Goal: Navigation & Orientation: Find specific page/section

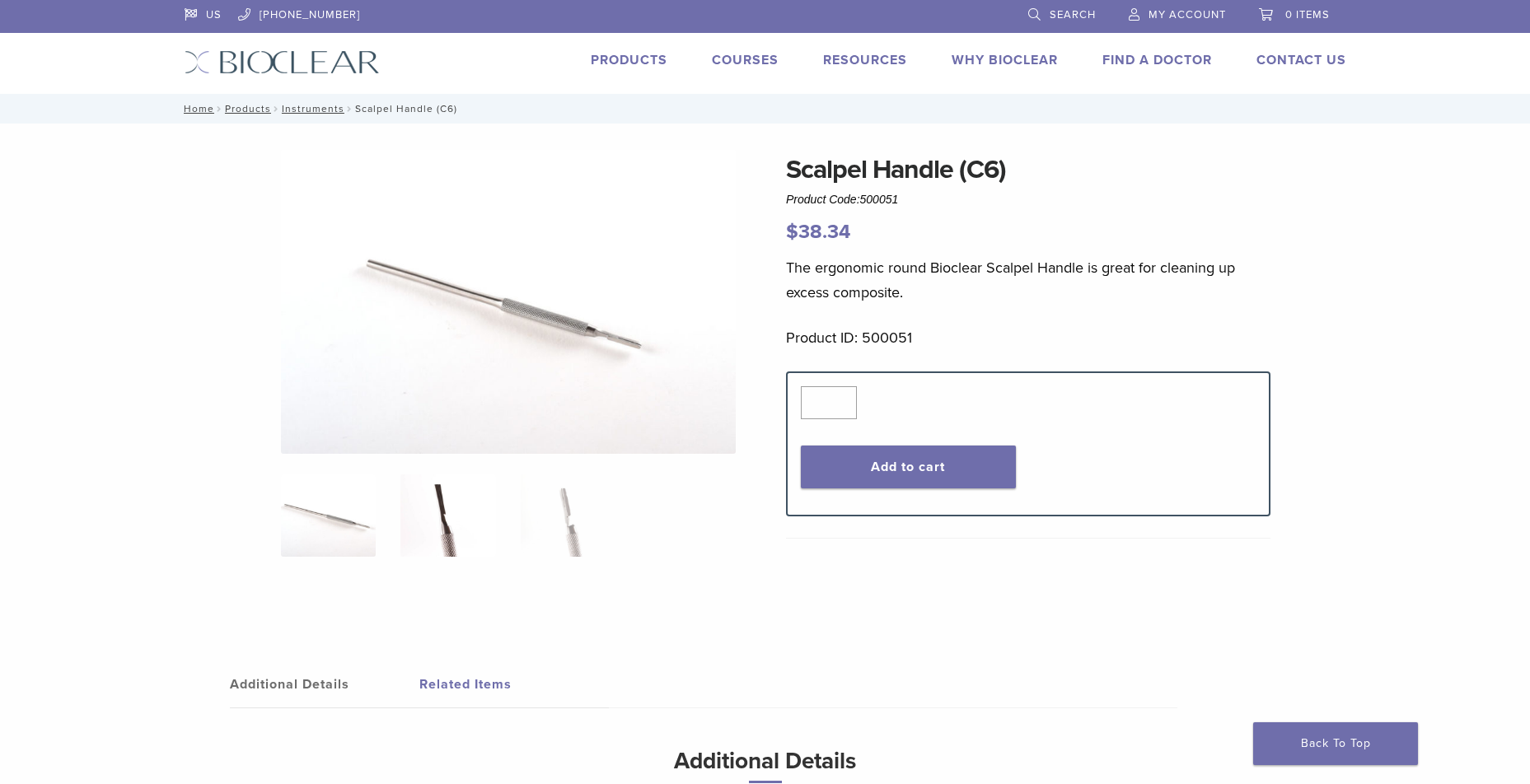
click at [456, 541] on img at bounding box center [447, 515] width 95 height 83
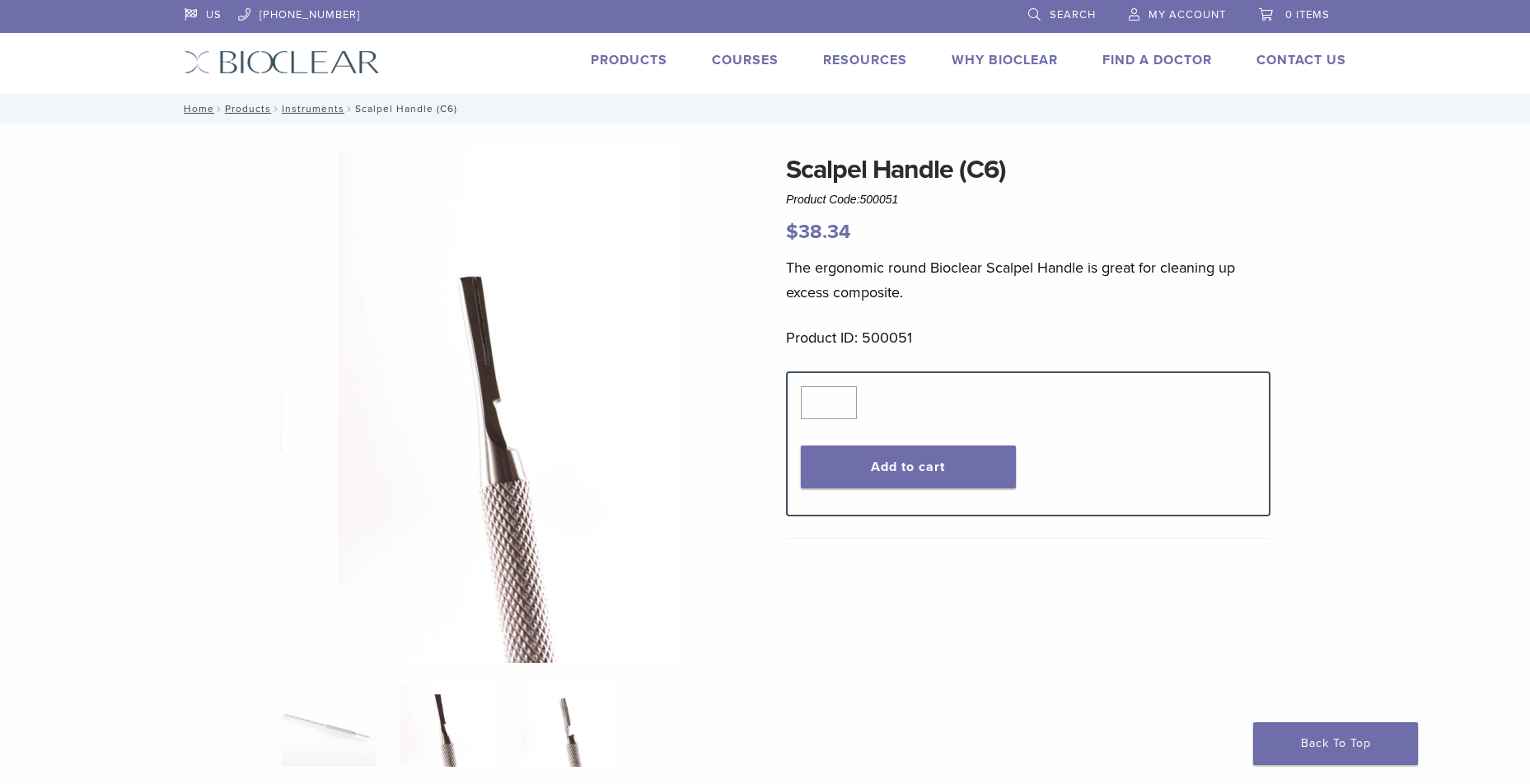
click at [559, 733] on img at bounding box center [567, 726] width 95 height 83
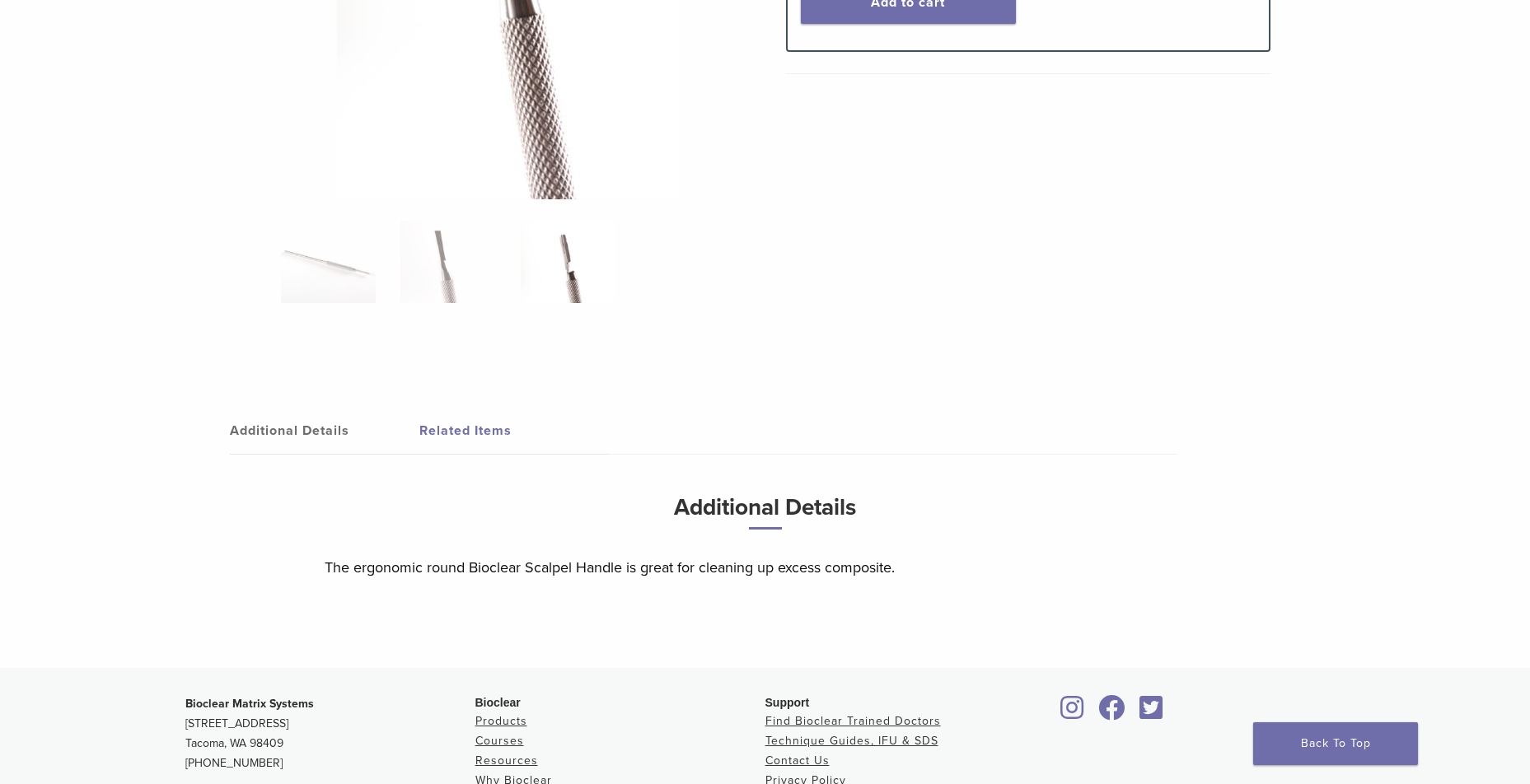
scroll to position [494, 0]
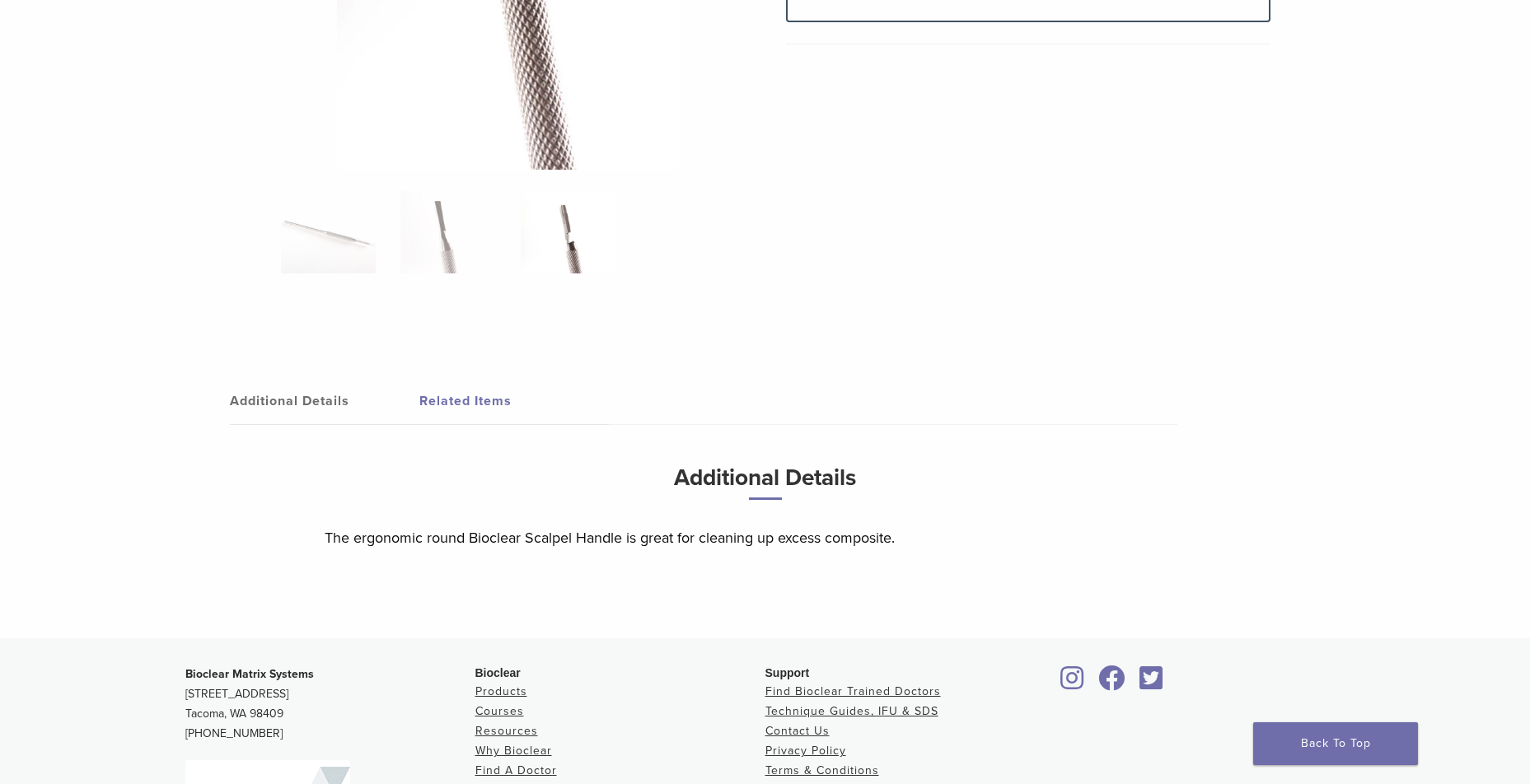
click at [466, 400] on link "Related Items" at bounding box center [514, 401] width 190 height 46
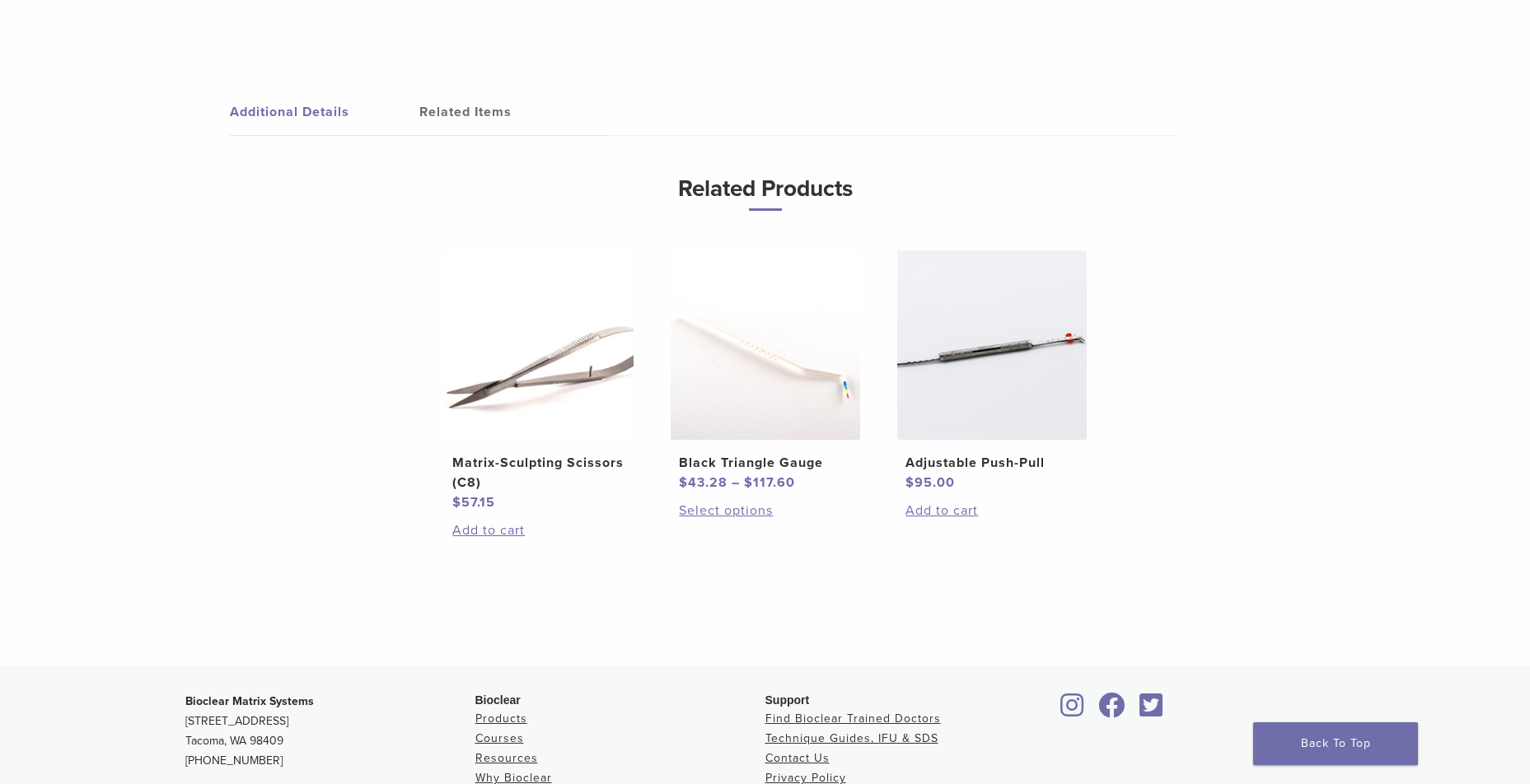
scroll to position [824, 0]
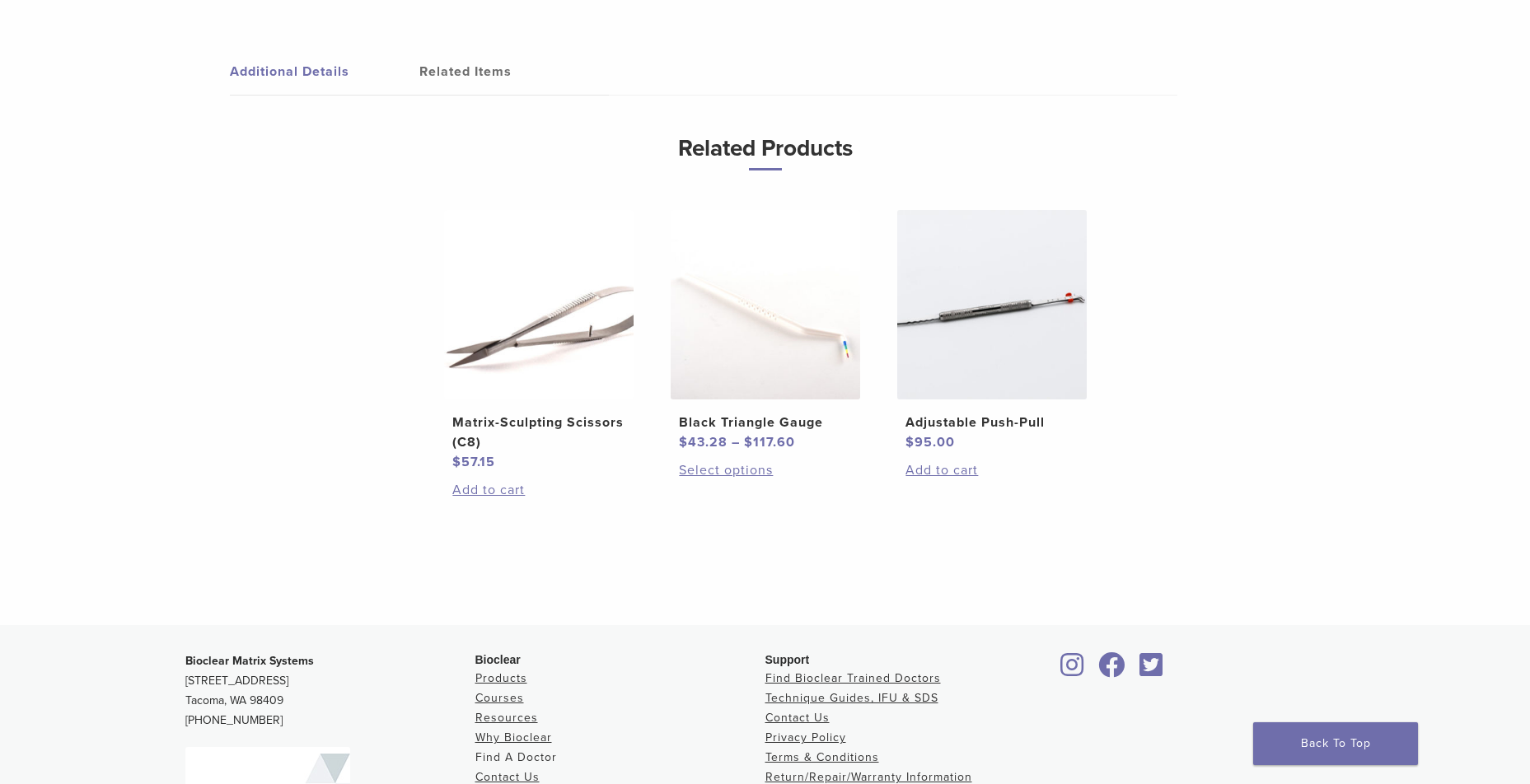
click at [543, 761] on link "Find A Doctor" at bounding box center [516, 758] width 82 height 14
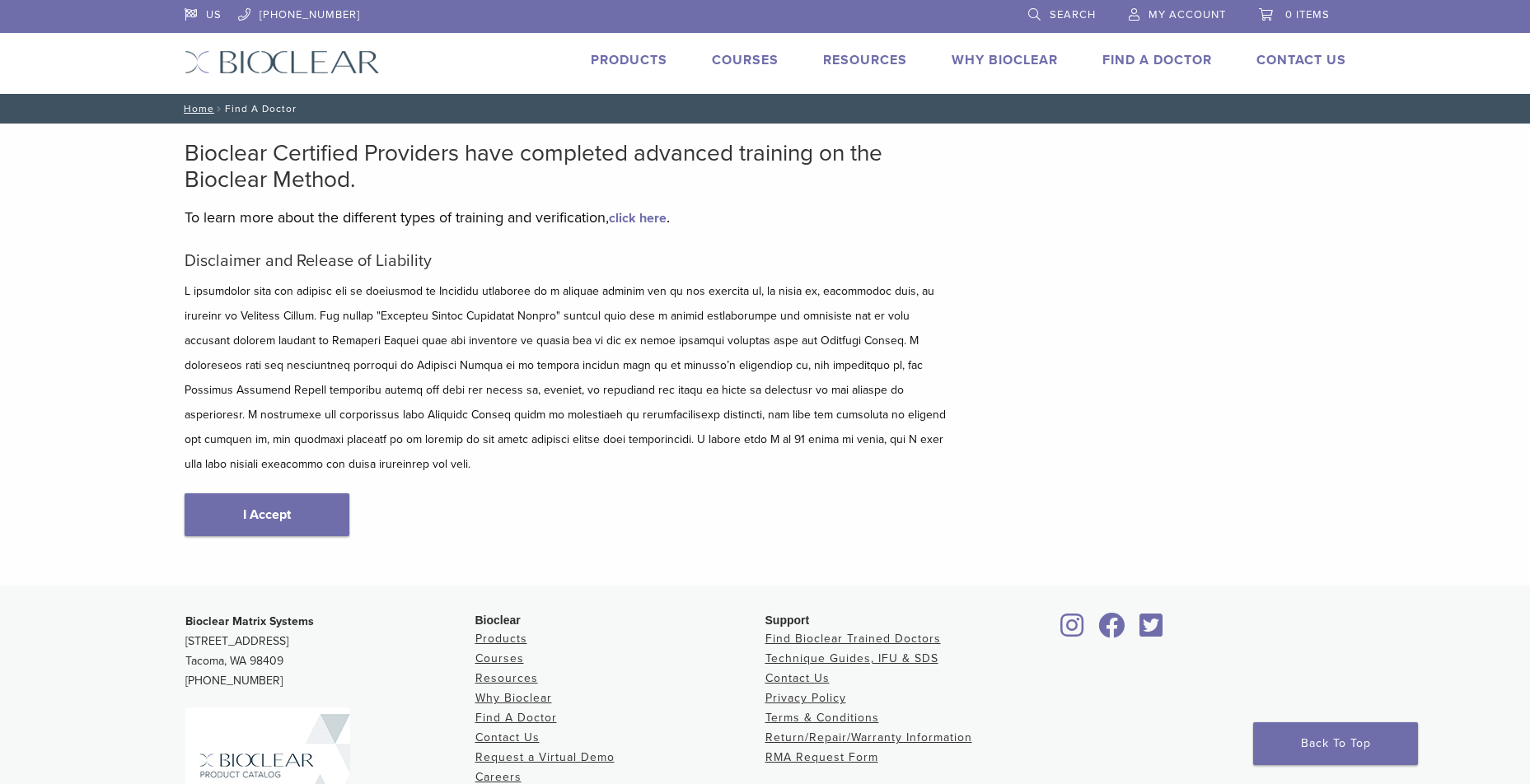
type input "*****"
click at [252, 493] on link "I Accept" at bounding box center [266, 514] width 164 height 43
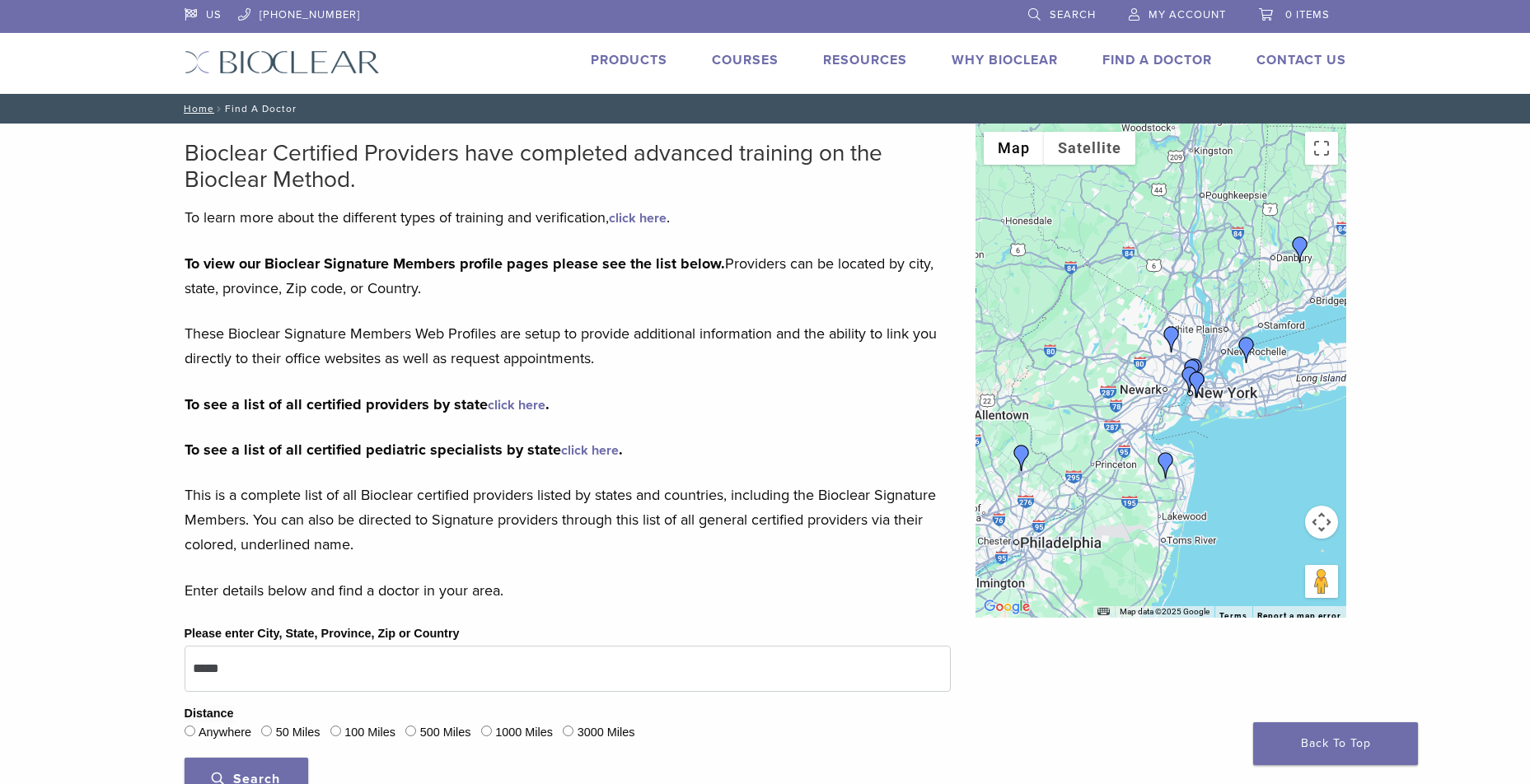
click at [575, 444] on link "click here" at bounding box center [590, 450] width 57 height 17
